Goal: Information Seeking & Learning: Learn about a topic

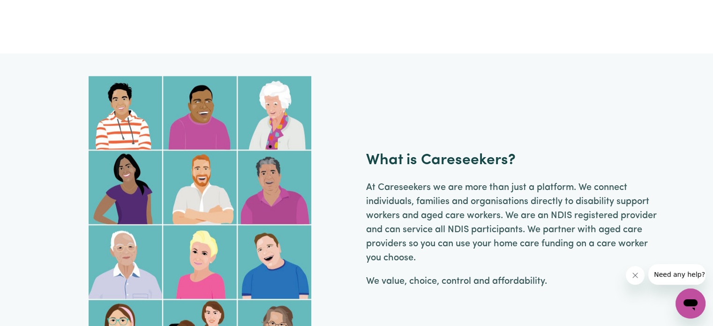
scroll to position [703, 0]
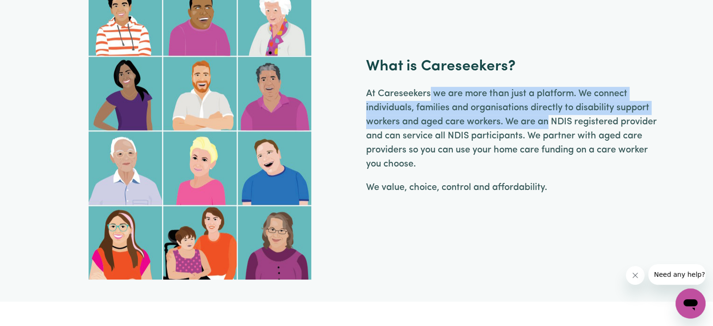
drag, startPoint x: 431, startPoint y: 90, endPoint x: 547, endPoint y: 118, distance: 118.9
click at [547, 118] on p "At Careseekers we are more than just a platform. We connect individuals, famili…" at bounding box center [513, 129] width 294 height 84
click at [546, 119] on p "At Careseekers we are more than just a platform. We connect individuals, famili…" at bounding box center [513, 129] width 294 height 84
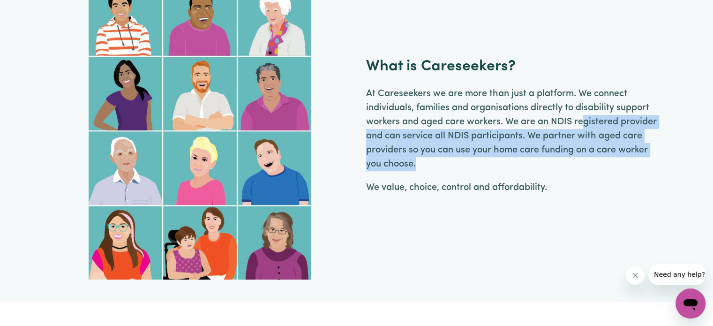
drag, startPoint x: 582, startPoint y: 122, endPoint x: 613, endPoint y: 162, distance: 50.4
click at [615, 161] on p "At Careseekers we are more than just a platform. We connect individuals, famili…" at bounding box center [513, 129] width 294 height 84
click at [570, 153] on p "At Careseekers we are more than just a platform. We connect individuals, famili…" at bounding box center [513, 129] width 294 height 84
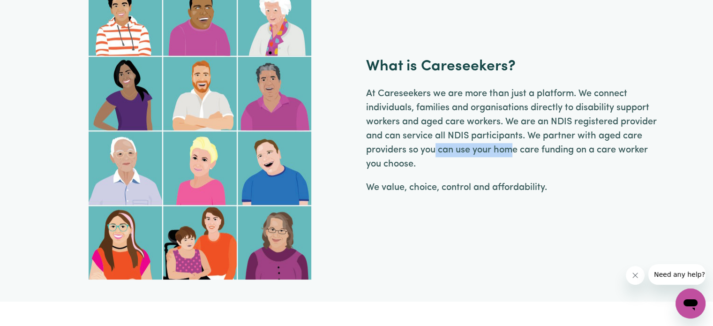
drag, startPoint x: 436, startPoint y: 145, endPoint x: 513, endPoint y: 147, distance: 76.9
click at [513, 147] on p "At Careseekers we are more than just a platform. We connect individuals, famili…" at bounding box center [513, 129] width 294 height 84
click at [510, 147] on p "At Careseekers we are more than just a platform. We connect individuals, famili…" at bounding box center [513, 129] width 294 height 84
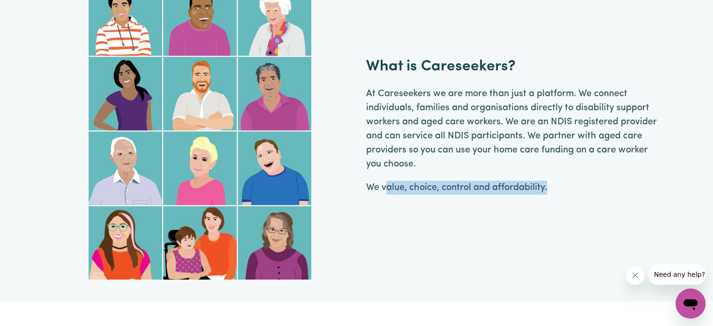
drag, startPoint x: 394, startPoint y: 193, endPoint x: 565, endPoint y: 204, distance: 171.9
click at [565, 204] on div "What is Careseekers? At [GEOGRAPHIC_DATA] we are more than just a platform. We …" at bounding box center [356, 130] width 607 height 297
click at [519, 181] on p "We value, choice, control and affordability." at bounding box center [513, 187] width 294 height 14
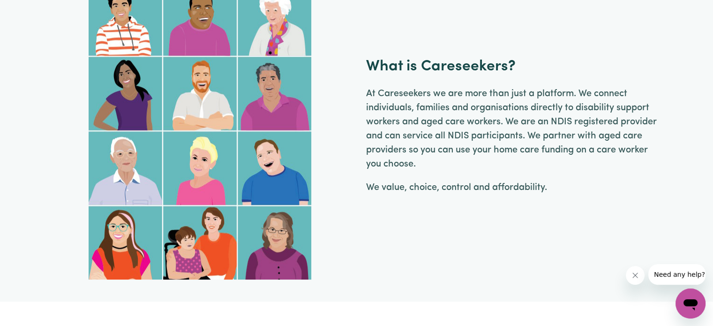
scroll to position [656, 0]
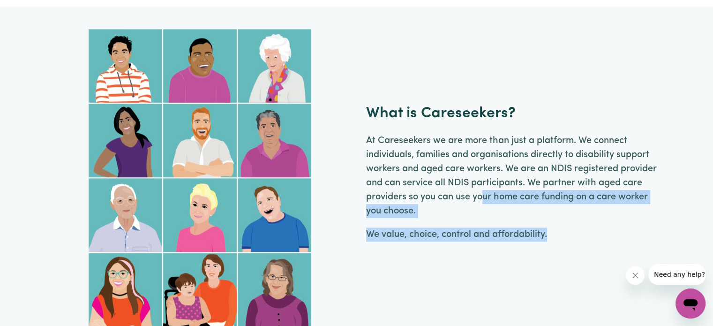
drag, startPoint x: 483, startPoint y: 201, endPoint x: 549, endPoint y: 224, distance: 70.0
click at [549, 224] on div "At Careseekers we are more than just a platform. We connect individuals, famili…" at bounding box center [513, 192] width 294 height 117
click at [532, 241] on div "At Careseekers we are more than just a platform. We connect individuals, famili…" at bounding box center [513, 192] width 294 height 117
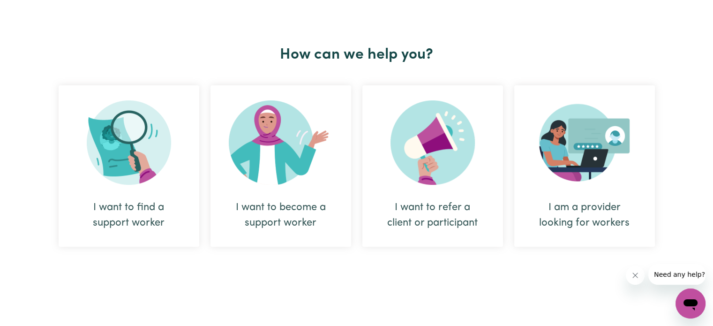
scroll to position [0, 0]
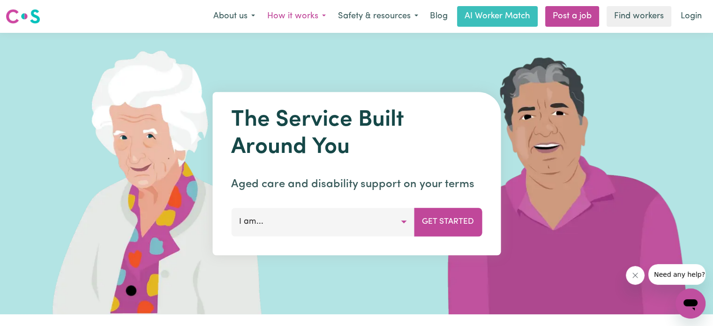
click at [317, 14] on button "How it works" at bounding box center [296, 17] width 71 height 20
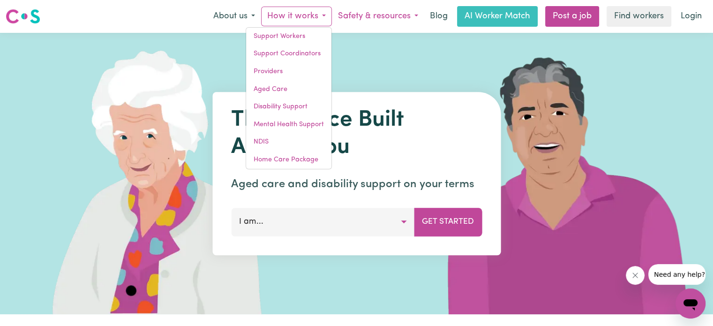
click at [356, 15] on button "Safety & resources" at bounding box center [378, 17] width 92 height 20
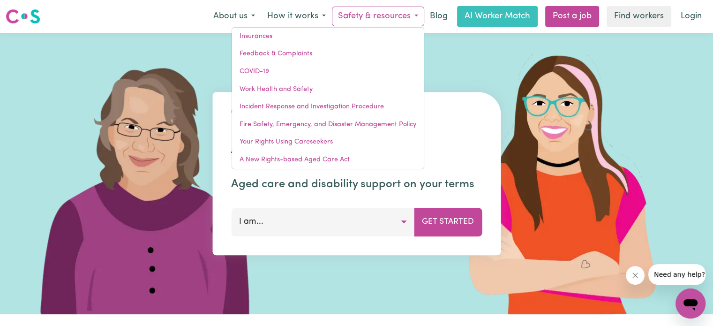
click at [352, 15] on button "Safety & resources" at bounding box center [378, 17] width 92 height 20
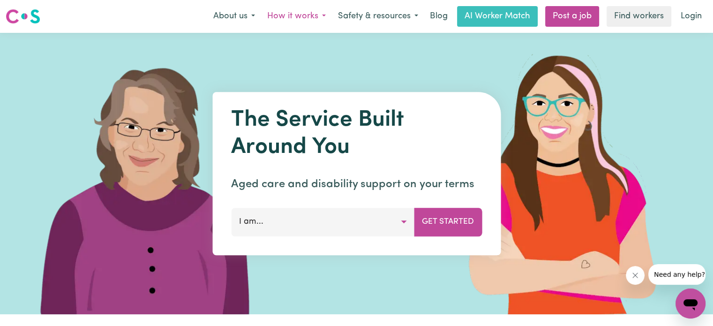
click at [313, 16] on button "How it works" at bounding box center [296, 17] width 71 height 20
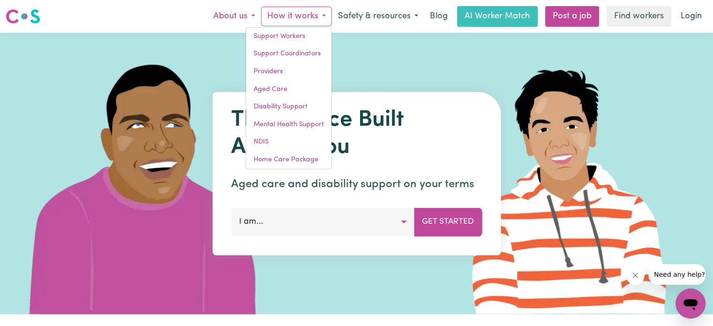
click at [241, 10] on button "About us" at bounding box center [234, 17] width 54 height 20
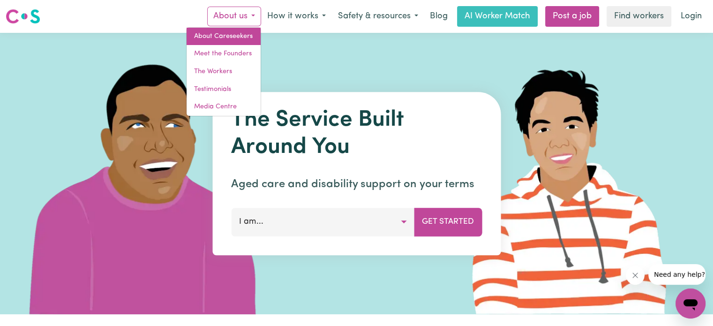
click at [232, 36] on link "About Careseekers" at bounding box center [224, 37] width 74 height 18
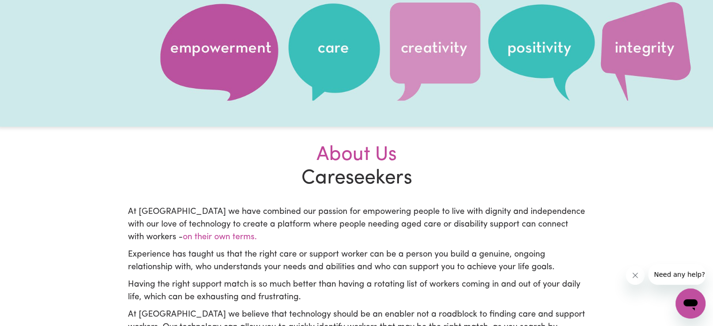
scroll to position [141, 0]
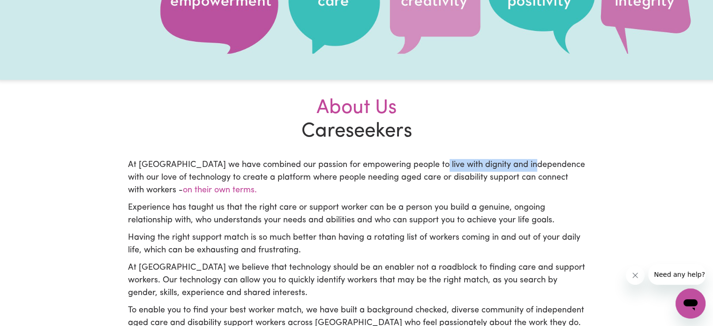
drag, startPoint x: 433, startPoint y: 168, endPoint x: 534, endPoint y: 172, distance: 101.3
click at [534, 172] on p "At [GEOGRAPHIC_DATA] we have combined our passion for empowering people to live…" at bounding box center [356, 178] width 457 height 38
click at [486, 195] on p "At [GEOGRAPHIC_DATA] we have combined our passion for empowering people to live…" at bounding box center [356, 178] width 457 height 38
drag, startPoint x: 189, startPoint y: 171, endPoint x: 365, endPoint y: 187, distance: 176.5
click at [365, 187] on p "At [GEOGRAPHIC_DATA] we have combined our passion for empowering people to live…" at bounding box center [356, 178] width 457 height 38
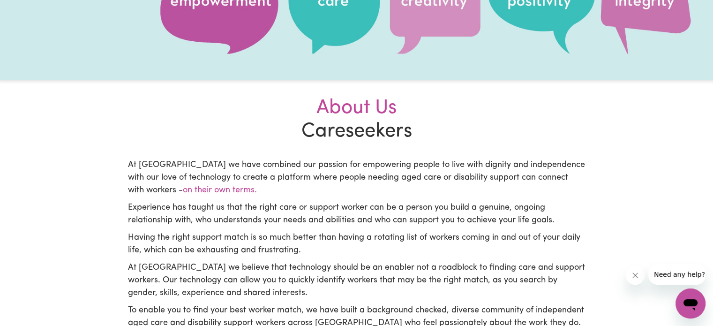
click at [345, 181] on p "At [GEOGRAPHIC_DATA] we have combined our passion for empowering people to live…" at bounding box center [356, 178] width 457 height 38
drag, startPoint x: 289, startPoint y: 172, endPoint x: 381, endPoint y: 180, distance: 91.8
click at [381, 180] on p "At [GEOGRAPHIC_DATA] we have combined our passion for empowering people to live…" at bounding box center [356, 178] width 457 height 38
drag, startPoint x: 391, startPoint y: 182, endPoint x: 478, endPoint y: 194, distance: 88.0
click at [478, 194] on p "At [GEOGRAPHIC_DATA] we have combined our passion for empowering people to live…" at bounding box center [356, 178] width 457 height 38
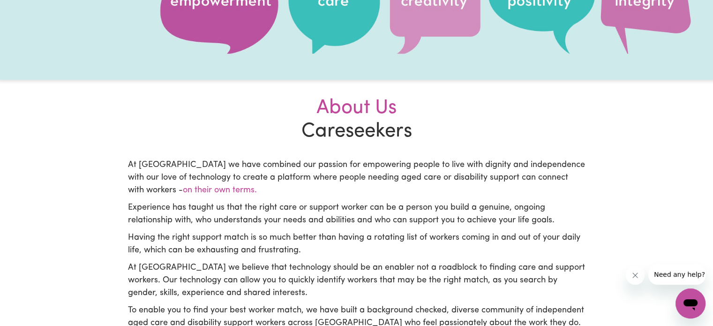
click at [450, 204] on p "Experience has taught us that the right care or support worker can be a person …" at bounding box center [356, 214] width 457 height 25
drag, startPoint x: 169, startPoint y: 204, endPoint x: 261, endPoint y: 206, distance: 92.3
click at [261, 206] on p "Experience has taught us that the right care or support worker can be a person …" at bounding box center [356, 214] width 457 height 25
click at [264, 208] on p "Experience has taught us that the right care or support worker can be a person …" at bounding box center [356, 214] width 457 height 25
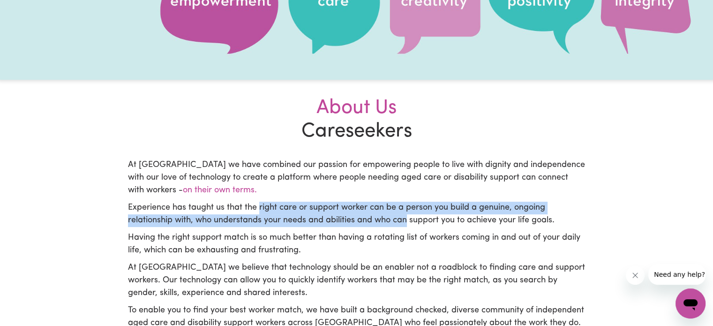
drag, startPoint x: 307, startPoint y: 209, endPoint x: 403, endPoint y: 218, distance: 97.0
click at [403, 218] on p "Experience has taught us that the right care or support worker can be a person …" at bounding box center [356, 214] width 457 height 25
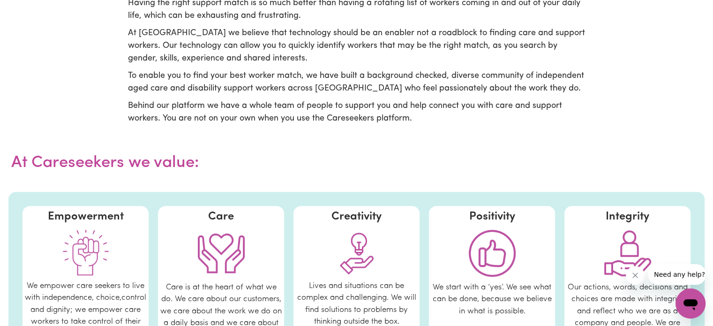
scroll to position [422, 0]
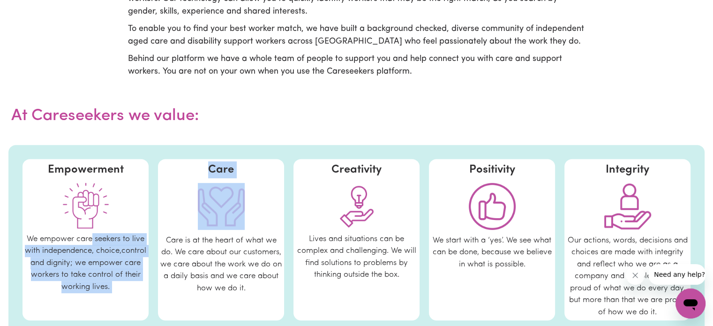
drag, startPoint x: 94, startPoint y: 245, endPoint x: 166, endPoint y: 243, distance: 72.2
click at [166, 243] on div "Empowerment We empower care seekers to live with independence, choice,control a…" at bounding box center [356, 240] width 696 height 190
click at [152, 269] on div "Empowerment We empower care seekers to live with independence, choice,control a…" at bounding box center [356, 240] width 696 height 190
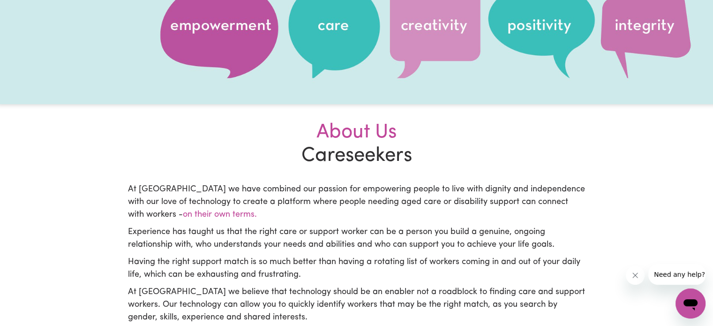
scroll to position [119, 0]
